Goal: Check status: Check status

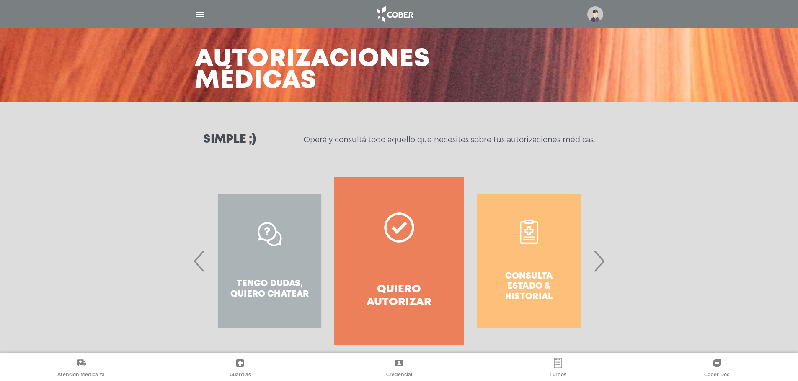
scroll to position [39, 0]
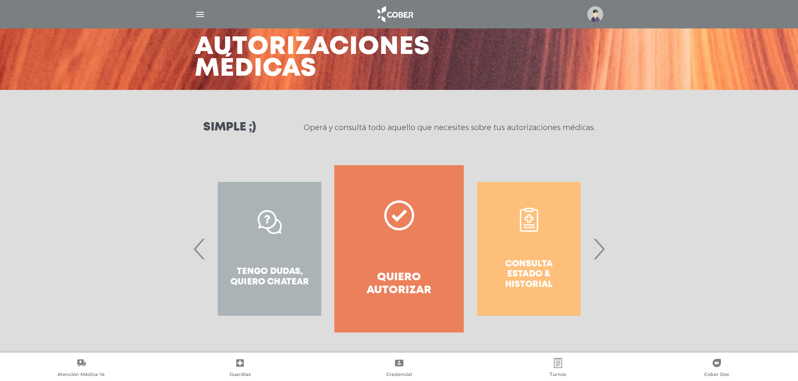
drag, startPoint x: 594, startPoint y: 252, endPoint x: 590, endPoint y: 253, distance: 4.2
click at [594, 252] on span "›" at bounding box center [598, 248] width 16 height 45
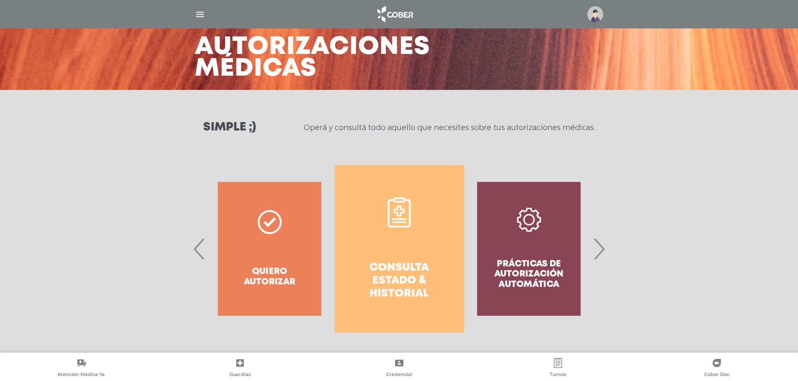
click at [417, 246] on link "Consulta estado & historial" at bounding box center [398, 248] width 129 height 167
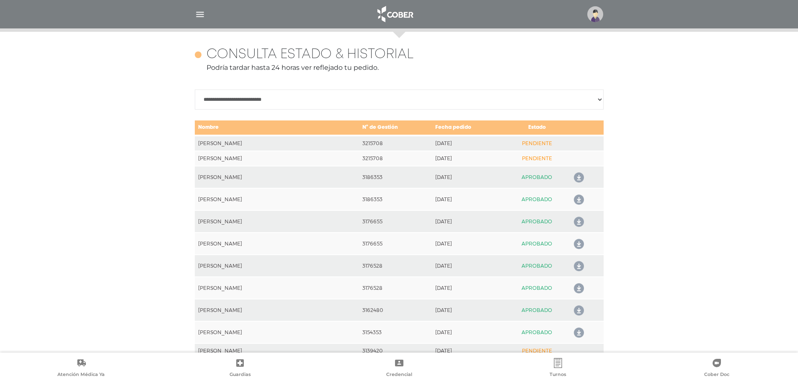
scroll to position [372, 0]
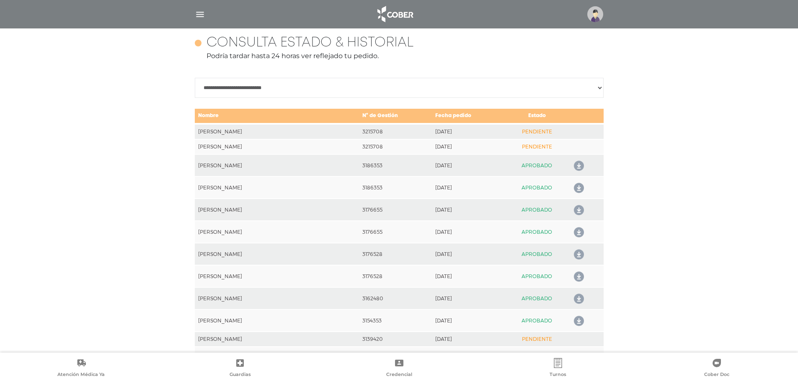
click at [432, 144] on td "[DATE]" at bounding box center [468, 146] width 73 height 15
drag, startPoint x: 350, startPoint y: 145, endPoint x: 194, endPoint y: 137, distance: 155.5
click at [214, 146] on td "[PERSON_NAME]" at bounding box center [277, 146] width 165 height 15
drag, startPoint x: 354, startPoint y: 149, endPoint x: 325, endPoint y: 130, distance: 34.7
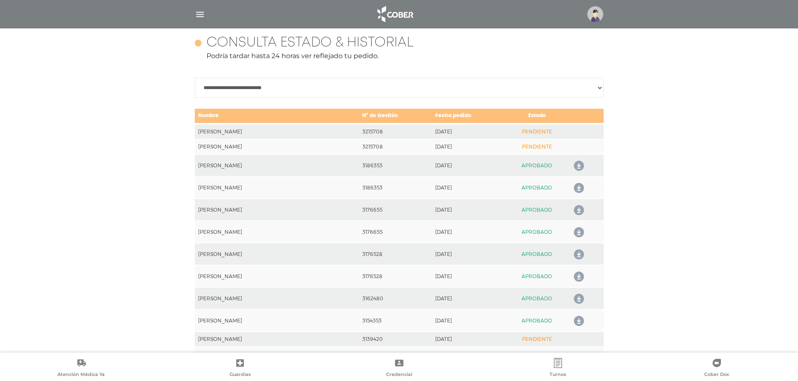
drag, startPoint x: 693, startPoint y: 66, endPoint x: 512, endPoint y: 5, distance: 191.0
